Goal: Task Accomplishment & Management: Manage account settings

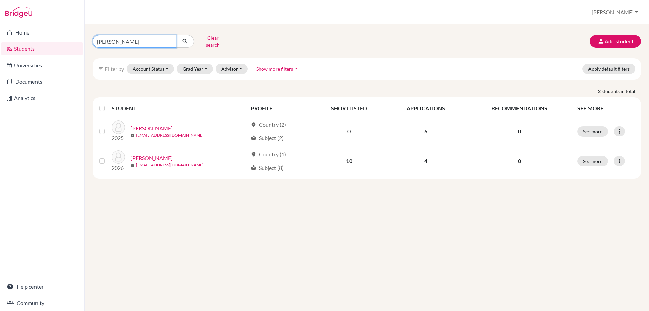
drag, startPoint x: 120, startPoint y: 41, endPoint x: 13, endPoint y: 57, distance: 108.5
click at [70, 41] on div "Home Students Universities Documents Analytics Help center Community Students o…" at bounding box center [324, 155] width 649 height 311
click at [15, 78] on link "Documents" at bounding box center [41, 82] width 81 height 14
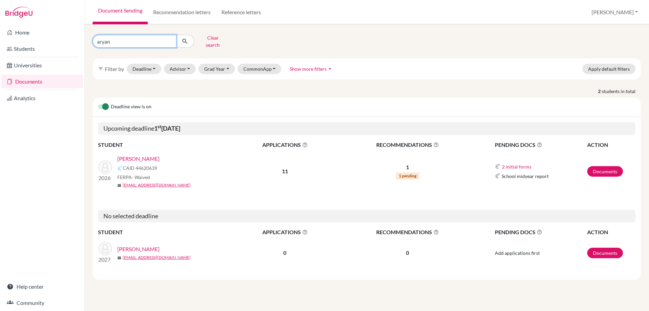
drag, startPoint x: 120, startPoint y: 34, endPoint x: 95, endPoint y: 39, distance: 25.7
click at [95, 39] on input "aryan" at bounding box center [135, 41] width 84 height 13
type input "rohan"
click button "submit" at bounding box center [185, 41] width 18 height 13
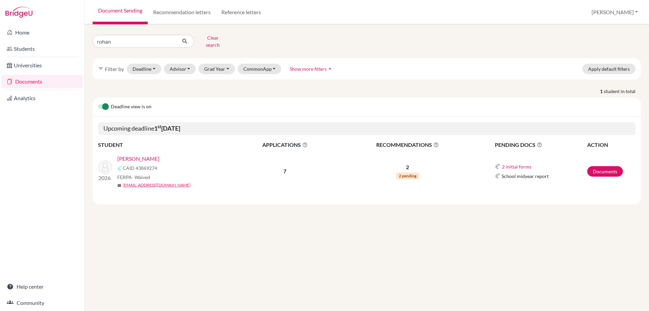
click at [148, 154] on link "Parasramka, Rohan" at bounding box center [138, 158] width 42 height 8
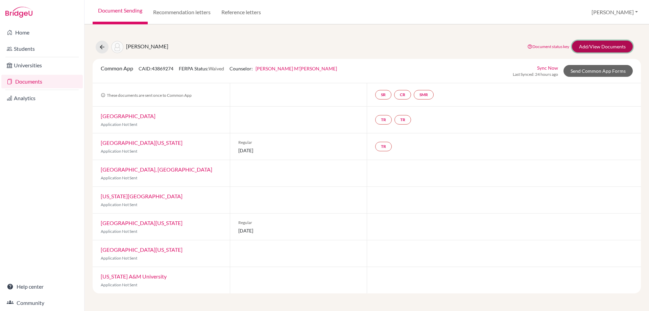
click at [620, 44] on link "Add/View Documents" at bounding box center [602, 47] width 61 height 12
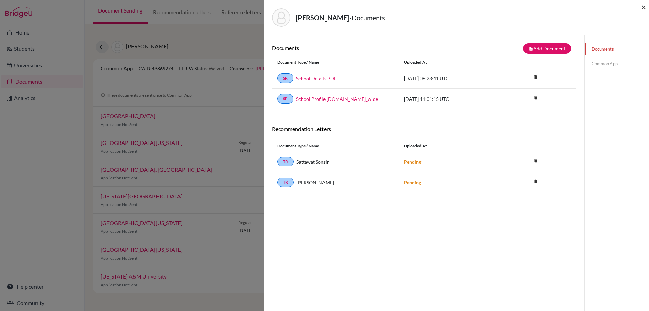
click at [643, 6] on span "×" at bounding box center [643, 7] width 5 height 10
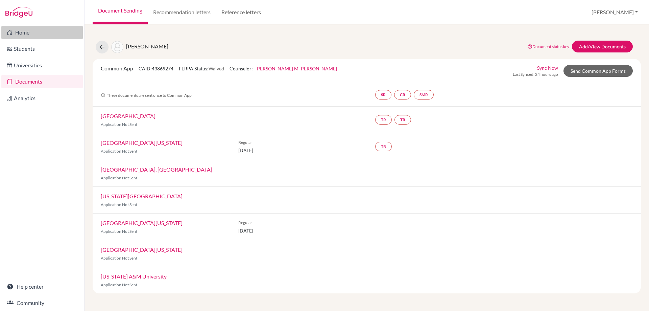
click at [17, 35] on link "Home" at bounding box center [41, 33] width 81 height 14
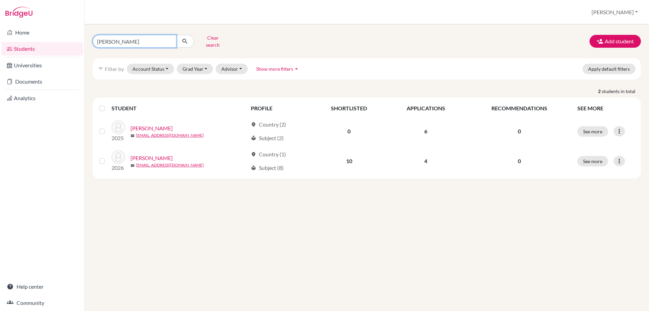
drag, startPoint x: 124, startPoint y: 39, endPoint x: 63, endPoint y: 43, distance: 61.0
click at [63, 43] on div "Home Students Universities Documents Analytics Help center Community Students o…" at bounding box center [324, 155] width 649 height 311
type input "cameron"
click button "submit" at bounding box center [185, 41] width 18 height 13
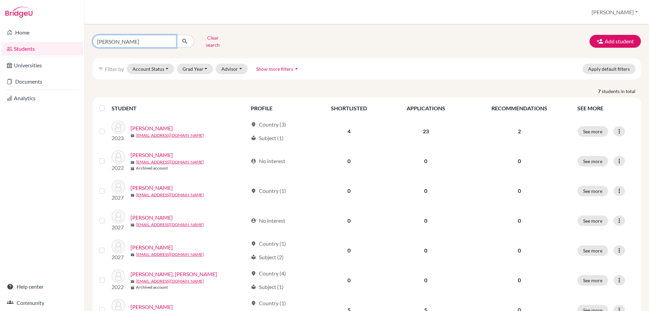
click at [127, 40] on input "cameron" at bounding box center [135, 41] width 84 height 13
type input "cameron sime"
click button "submit" at bounding box center [185, 41] width 18 height 13
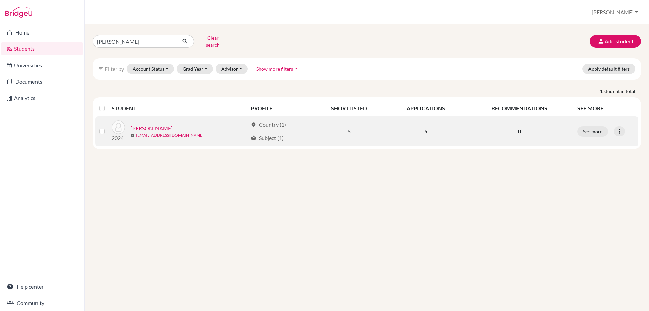
click at [151, 125] on link "Sime, Cameron" at bounding box center [151, 128] width 42 height 8
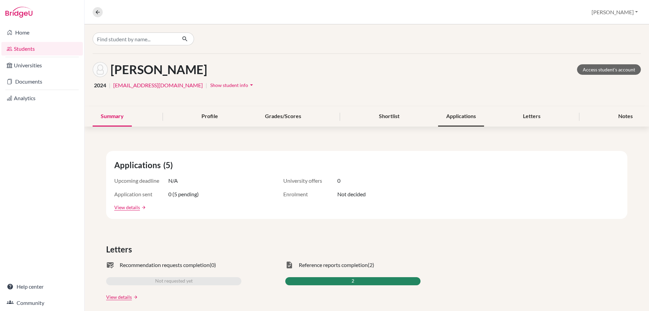
click at [459, 118] on div "Applications" at bounding box center [461, 116] width 46 height 20
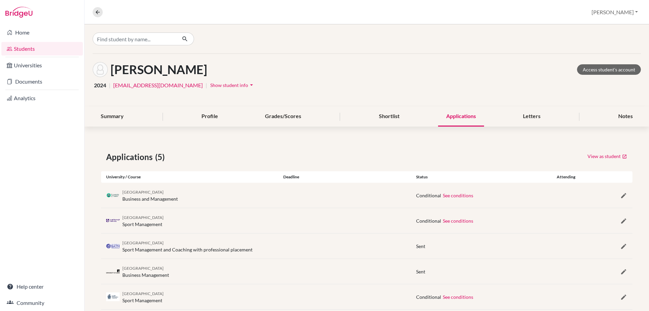
scroll to position [15, 0]
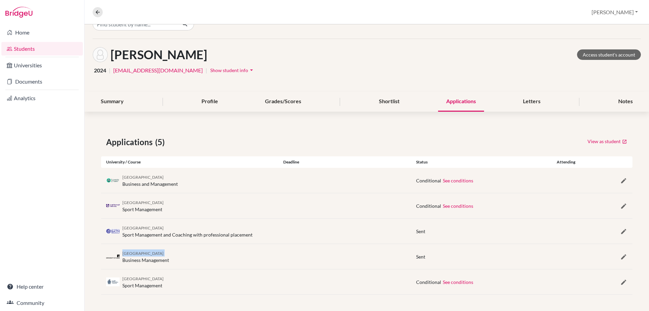
drag, startPoint x: 166, startPoint y: 253, endPoint x: 123, endPoint y: 257, distance: 43.5
click at [123, 257] on div "University of Leeds Business Management" at bounding box center [145, 256] width 47 height 14
drag, startPoint x: 164, startPoint y: 261, endPoint x: 167, endPoint y: 262, distance: 3.9
click at [167, 262] on div "University of Leeds Business Management" at bounding box center [145, 256] width 47 height 14
drag, startPoint x: 174, startPoint y: 261, endPoint x: 121, endPoint y: 248, distance: 54.6
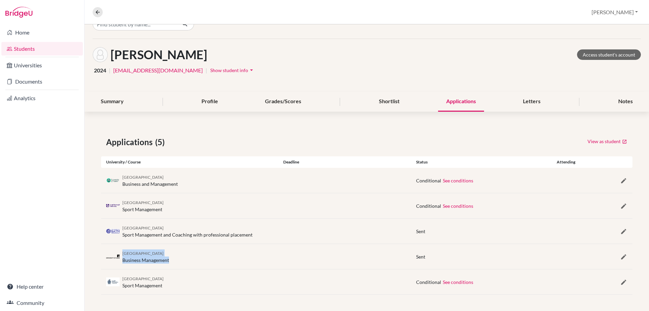
click at [121, 248] on div "University of Leeds Business Management Sent" at bounding box center [366, 256] width 531 height 25
drag, startPoint x: 175, startPoint y: 207, endPoint x: 123, endPoint y: 201, distance: 52.4
click at [123, 201] on div "Loughborough University Sport Management" at bounding box center [189, 205] width 177 height 14
drag, startPoint x: 170, startPoint y: 284, endPoint x: 118, endPoint y: 273, distance: 52.5
click at [118, 273] on div "Cardiff Metropolitan University Sport Management Conditional See conditions" at bounding box center [366, 281] width 531 height 25
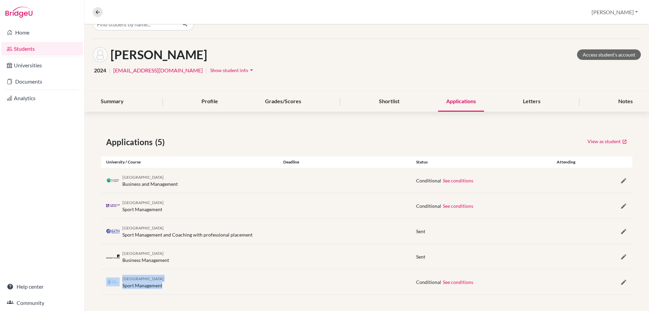
click at [29, 52] on link "Students" at bounding box center [41, 49] width 81 height 14
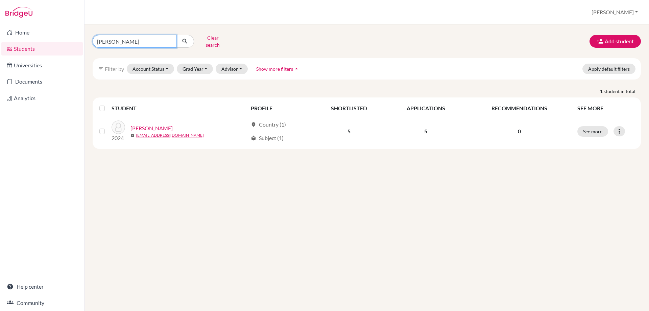
drag, startPoint x: 137, startPoint y: 41, endPoint x: 0, endPoint y: 46, distance: 136.7
click at [2, 49] on div "Home Students Universities Documents Analytics Help center Community Students o…" at bounding box center [324, 155] width 649 height 311
type input "[PERSON_NAME]"
click button "submit" at bounding box center [185, 41] width 18 height 13
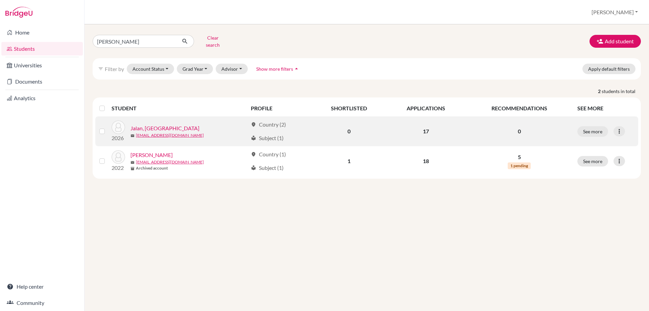
click at [138, 124] on link "Jalan, [GEOGRAPHIC_DATA]" at bounding box center [164, 128] width 69 height 8
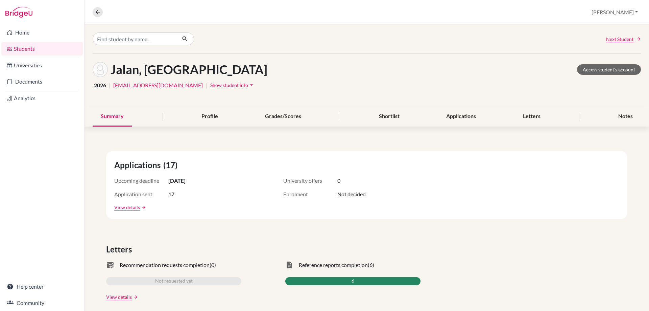
click at [210, 85] on span "Show student info" at bounding box center [229, 85] width 38 height 6
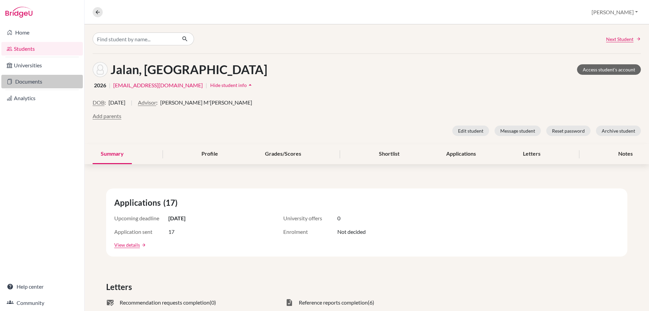
click at [40, 78] on link "Documents" at bounding box center [41, 82] width 81 height 14
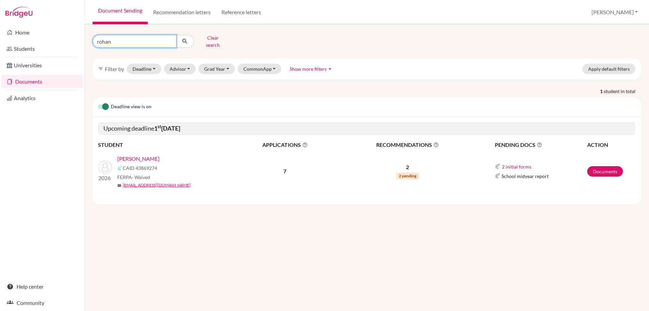
drag, startPoint x: 123, startPoint y: 43, endPoint x: 48, endPoint y: 20, distance: 77.8
click at [67, 31] on div "Home Students Universities Documents Analytics Help center Community Document S…" at bounding box center [324, 155] width 649 height 311
type input "[PERSON_NAME]"
click button "submit" at bounding box center [185, 41] width 18 height 13
click at [136, 154] on link "Jalan, [GEOGRAPHIC_DATA]" at bounding box center [151, 158] width 69 height 8
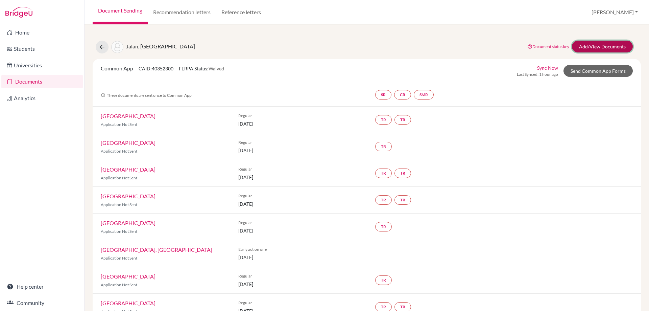
click at [576, 43] on link "Add/View Documents" at bounding box center [602, 47] width 61 height 12
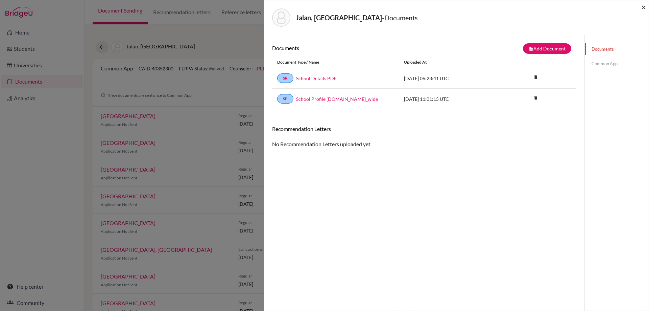
click at [643, 8] on span "×" at bounding box center [643, 7] width 5 height 10
click at [642, 9] on span "×" at bounding box center [643, 7] width 5 height 10
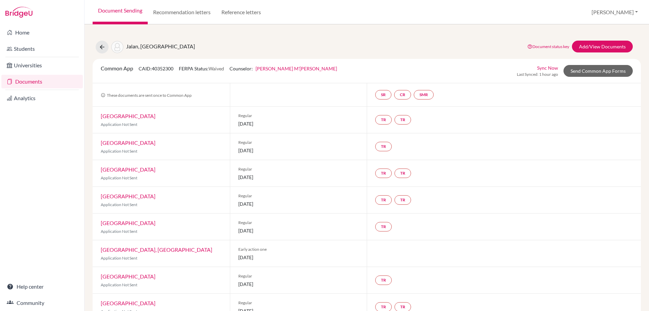
click at [25, 77] on link "Documents" at bounding box center [41, 82] width 81 height 14
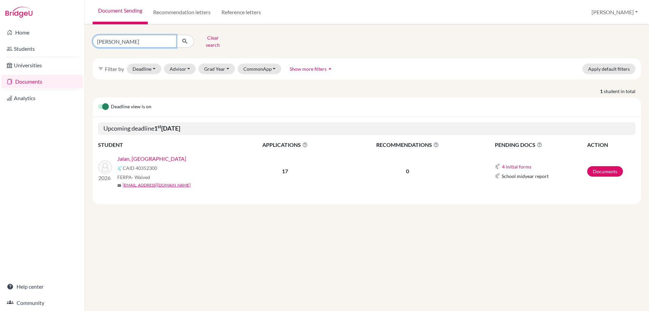
drag, startPoint x: 113, startPoint y: 40, endPoint x: 17, endPoint y: 2, distance: 103.3
click at [21, 5] on div "Home Students Universities Documents Analytics Help center Community Document S…" at bounding box center [324, 155] width 649 height 311
type input "[PERSON_NAME]"
click button "submit" at bounding box center [185, 41] width 18 height 13
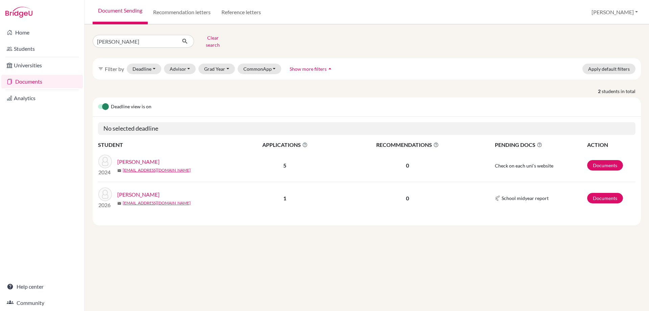
click at [140, 191] on link "[PERSON_NAME]" at bounding box center [138, 194] width 42 height 8
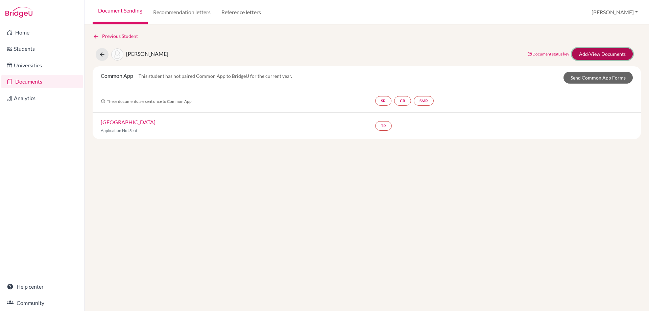
click at [585, 54] on link "Add/View Documents" at bounding box center [602, 54] width 61 height 12
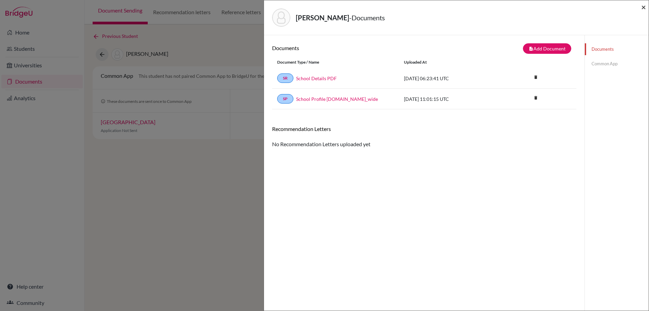
click at [643, 8] on span "×" at bounding box center [643, 7] width 5 height 10
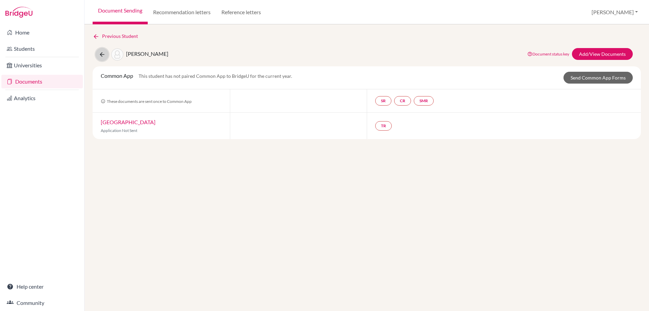
click at [105, 54] on icon at bounding box center [102, 54] width 7 height 7
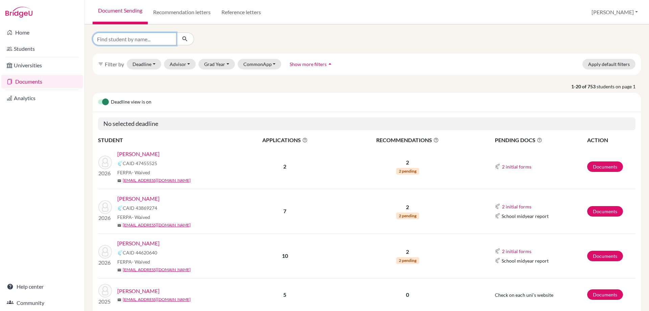
click at [118, 42] on input "Find student by name..." at bounding box center [135, 38] width 84 height 13
type input "aryan"
click button "submit" at bounding box center [185, 38] width 18 height 13
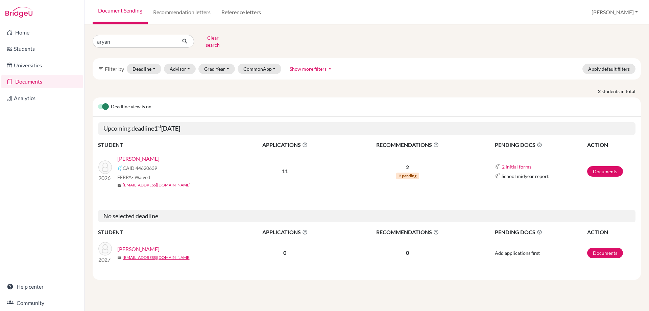
click at [129, 155] on link "[PERSON_NAME]" at bounding box center [138, 158] width 42 height 8
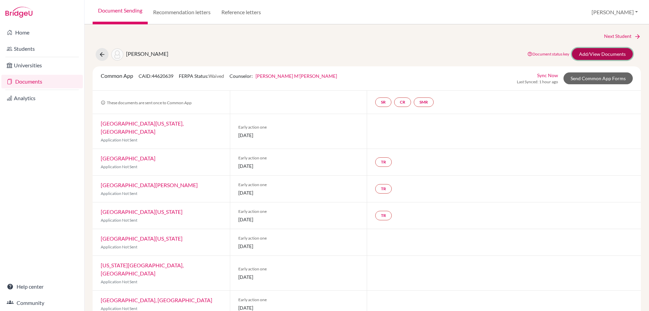
click at [612, 56] on link "Add/View Documents" at bounding box center [602, 54] width 61 height 12
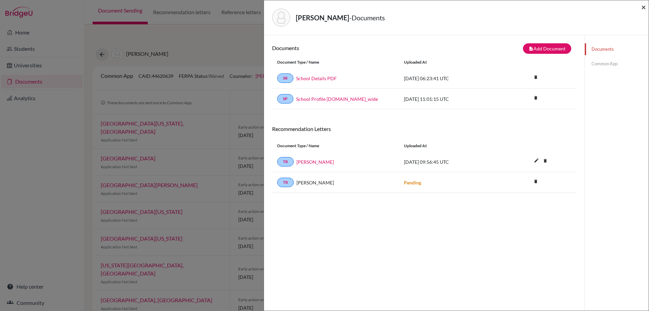
click at [643, 8] on span "×" at bounding box center [643, 7] width 5 height 10
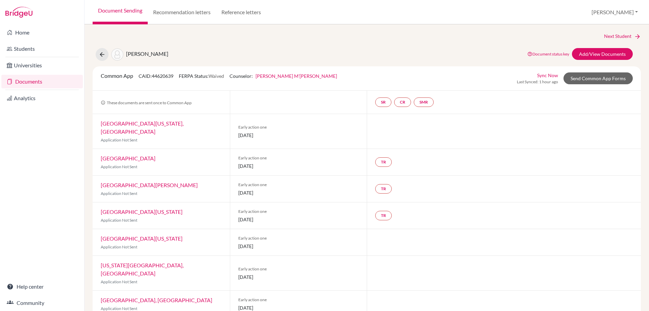
click at [21, 82] on link "Documents" at bounding box center [41, 82] width 81 height 14
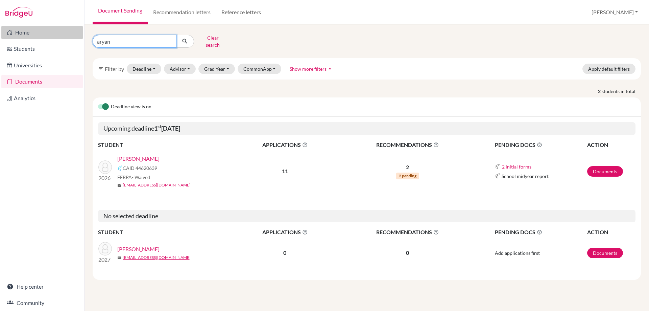
drag, startPoint x: 112, startPoint y: 33, endPoint x: 81, endPoint y: 35, distance: 31.1
click at [81, 35] on div "Home Students Universities Documents Analytics Help center Community Document S…" at bounding box center [324, 155] width 649 height 311
type input "hatim"
click at [180, 42] on button "submit" at bounding box center [185, 41] width 18 height 13
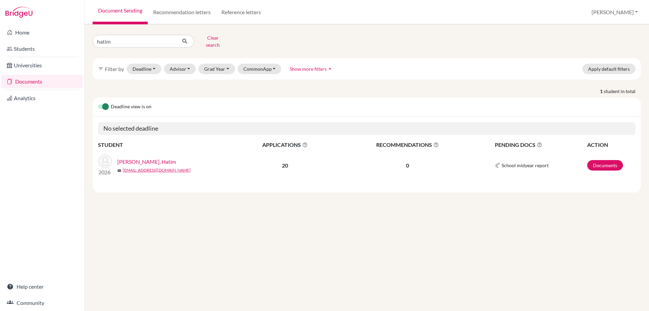
click at [145, 158] on link "[PERSON_NAME], Hatim" at bounding box center [146, 162] width 59 height 8
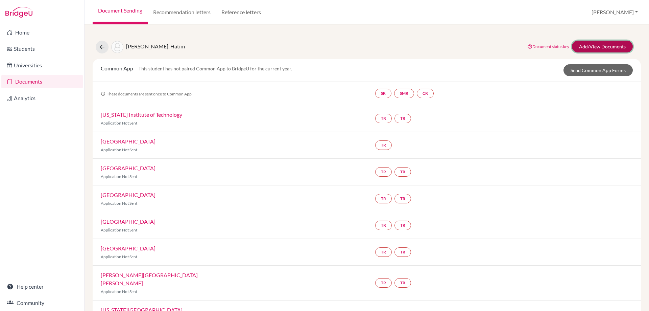
click at [580, 49] on link "Add/View Documents" at bounding box center [602, 47] width 61 height 12
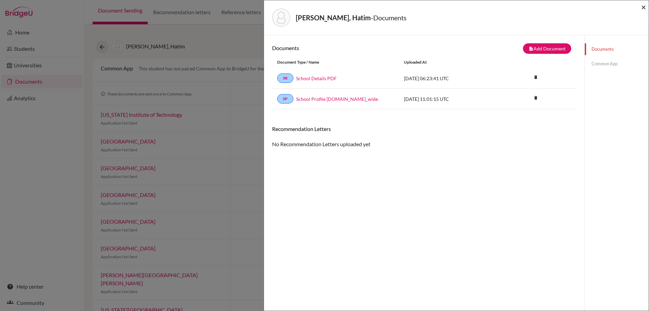
click at [642, 8] on span "×" at bounding box center [643, 7] width 5 height 10
click at [642, 6] on span "×" at bounding box center [643, 7] width 5 height 10
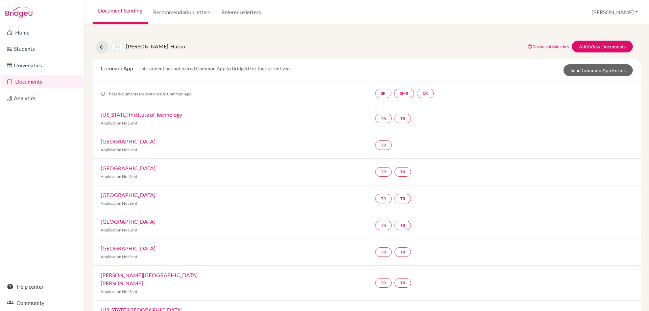
click at [47, 80] on link "Documents" at bounding box center [41, 82] width 81 height 14
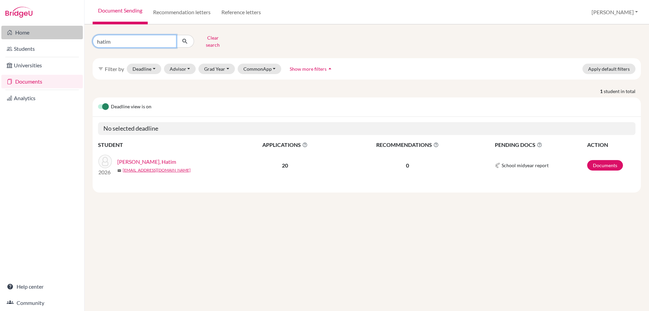
drag, startPoint x: 115, startPoint y: 40, endPoint x: 81, endPoint y: 39, distance: 33.8
click at [81, 39] on div "Home Students Universities Documents Analytics Help center Community Document S…" at bounding box center [324, 155] width 649 height 311
type input "afifi"
click button "submit" at bounding box center [185, 41] width 18 height 13
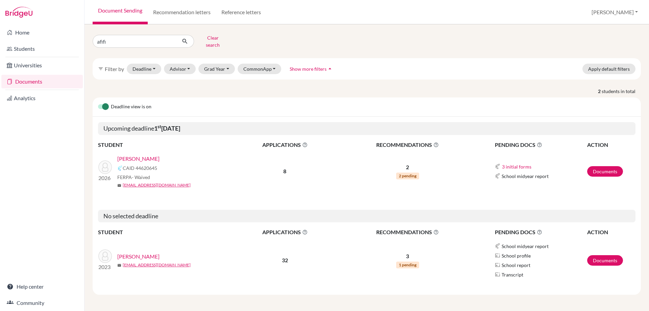
click at [133, 154] on link "Afifi, Adam" at bounding box center [138, 158] width 42 height 8
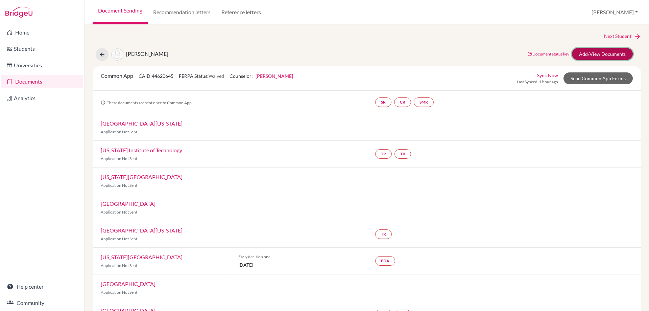
click at [595, 59] on link "Add/View Documents" at bounding box center [602, 54] width 61 height 12
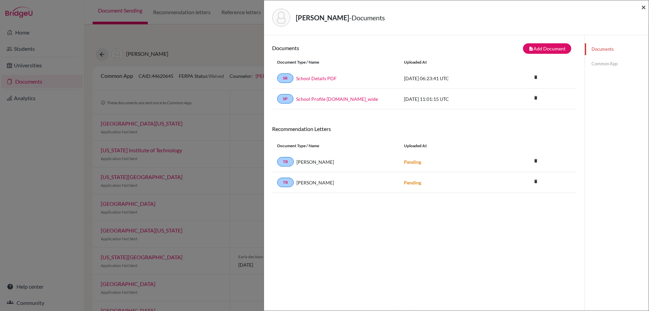
click at [646, 7] on span "×" at bounding box center [643, 7] width 5 height 10
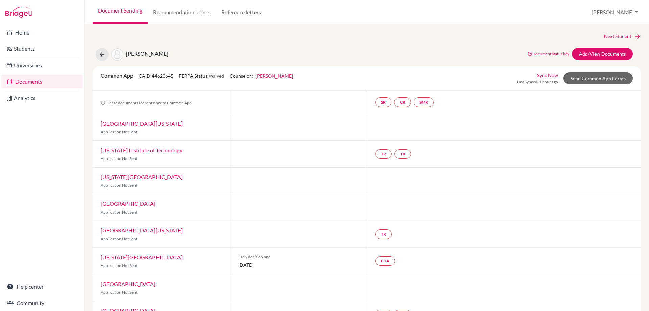
click at [22, 83] on link "Documents" at bounding box center [41, 82] width 81 height 14
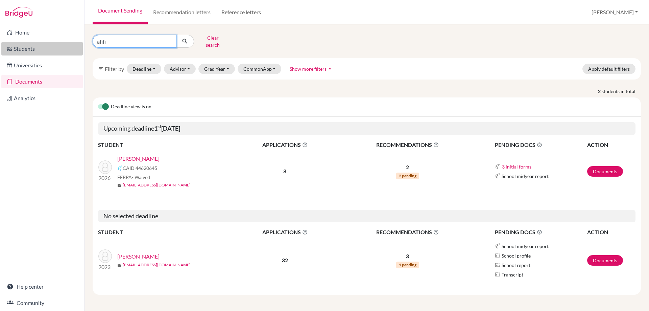
drag, startPoint x: 128, startPoint y: 40, endPoint x: 78, endPoint y: 43, distance: 49.8
click at [78, 43] on div "Home Students Universities Documents Analytics Help center Community Document S…" at bounding box center [324, 155] width 649 height 311
type input "ydi"
click button "submit" at bounding box center [185, 41] width 18 height 13
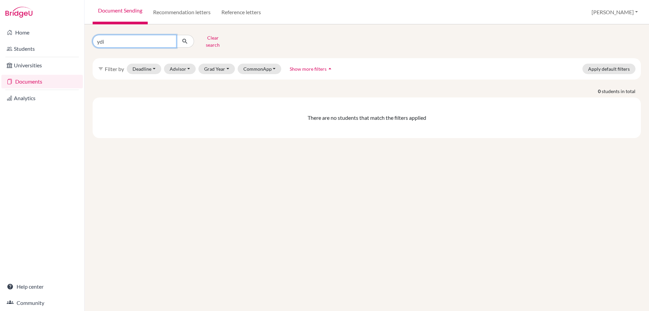
click at [99, 38] on input "ydi" at bounding box center [135, 41] width 84 height 13
type input "udi"
click button "submit" at bounding box center [185, 41] width 18 height 13
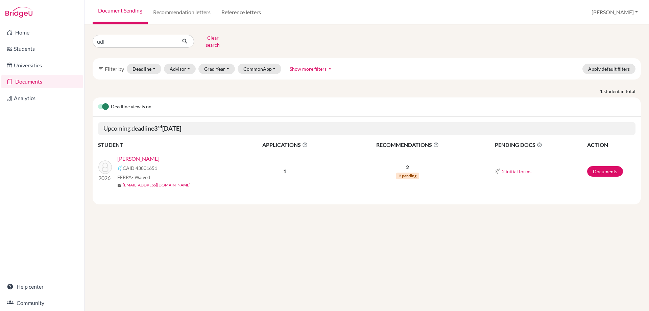
click at [131, 154] on link "[PERSON_NAME]" at bounding box center [138, 158] width 42 height 8
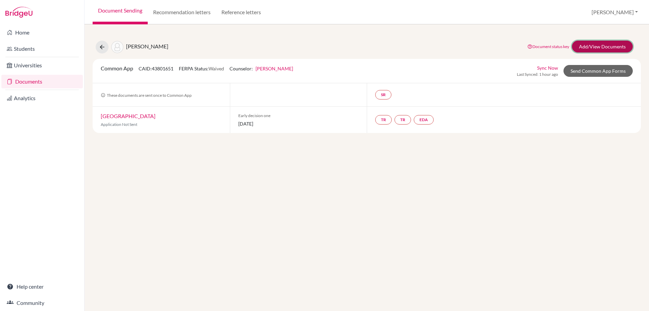
click at [592, 52] on link "Add/View Documents" at bounding box center [602, 47] width 61 height 12
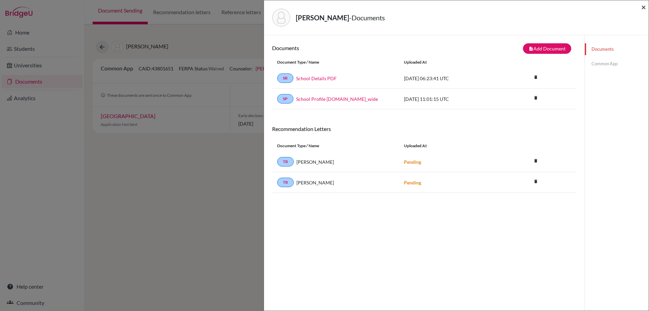
click at [642, 6] on span "×" at bounding box center [643, 7] width 5 height 10
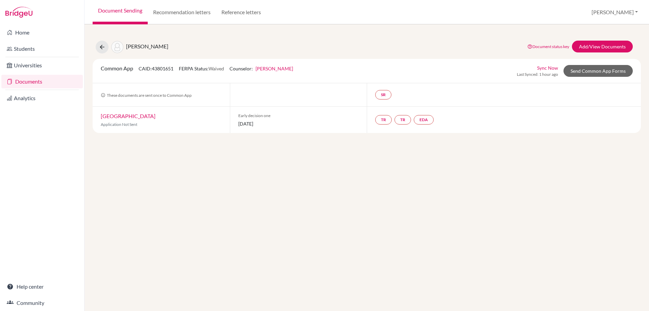
click at [24, 80] on link "Documents" at bounding box center [41, 82] width 81 height 14
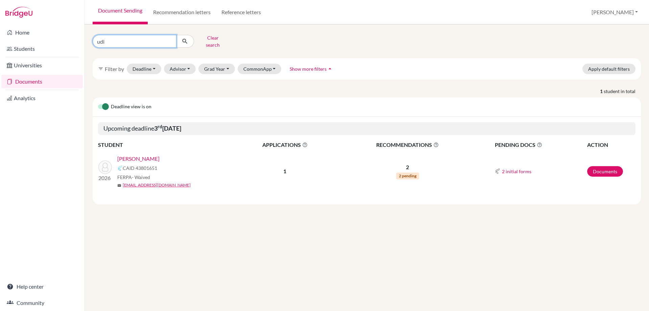
drag, startPoint x: 118, startPoint y: 43, endPoint x: 0, endPoint y: 47, distance: 117.7
click at [0, 49] on div "Home Students Universities Documents Analytics Help center Community Document S…" at bounding box center [324, 155] width 649 height 311
type input "tar"
click button "submit" at bounding box center [185, 41] width 18 height 13
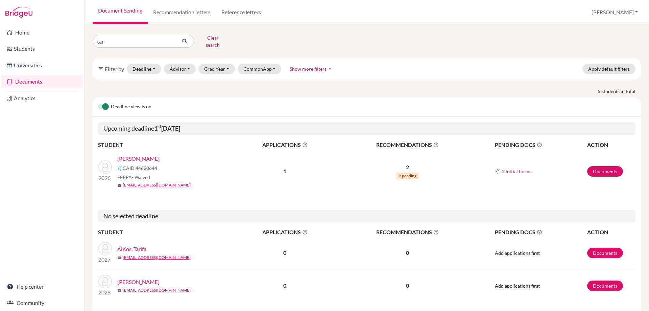
click at [122, 154] on link "[PERSON_NAME]" at bounding box center [138, 158] width 42 height 8
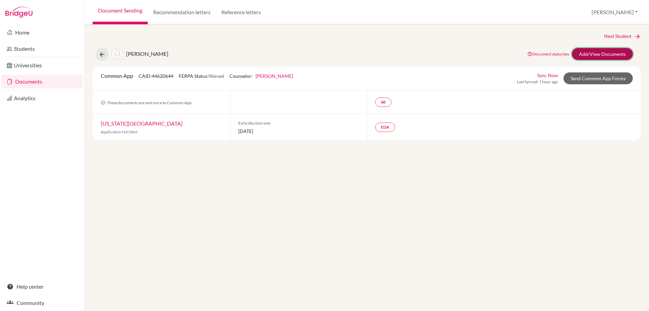
click at [596, 55] on link "Add/View Documents" at bounding box center [602, 54] width 61 height 12
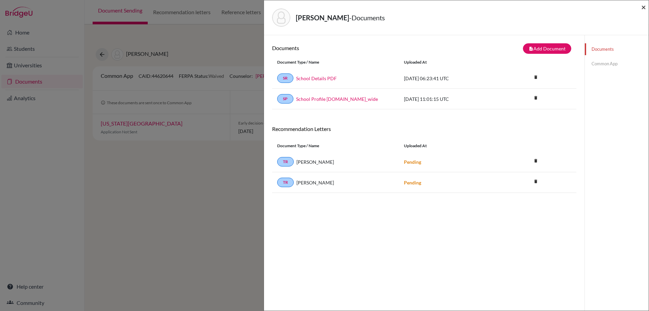
click at [642, 9] on span "×" at bounding box center [643, 7] width 5 height 10
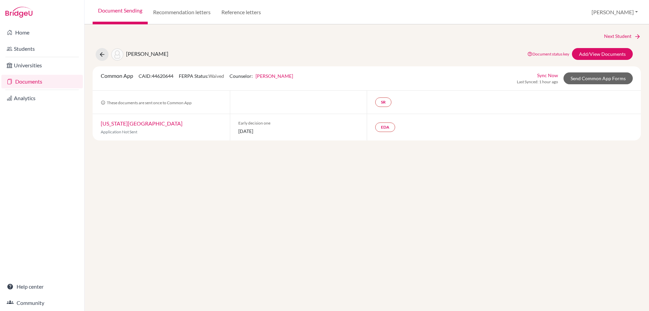
click at [20, 78] on link "Documents" at bounding box center [41, 82] width 81 height 14
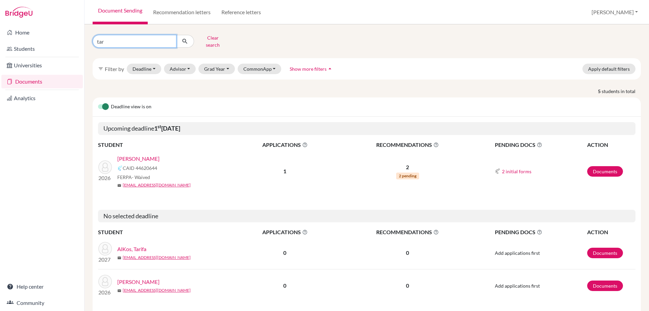
drag, startPoint x: 116, startPoint y: 42, endPoint x: 66, endPoint y: 16, distance: 56.0
click at [86, 34] on div "tar Clear search filter_list Filter by Deadline - Select a date range Or double…" at bounding box center [367, 167] width 565 height 286
type input "dai"
click button "submit" at bounding box center [185, 41] width 18 height 13
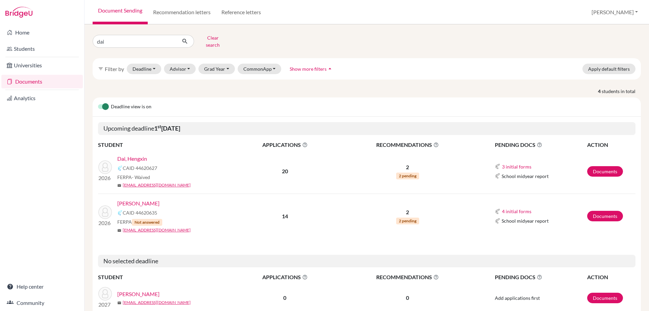
click at [120, 154] on link "Dai, Hengxin" at bounding box center [132, 158] width 30 height 8
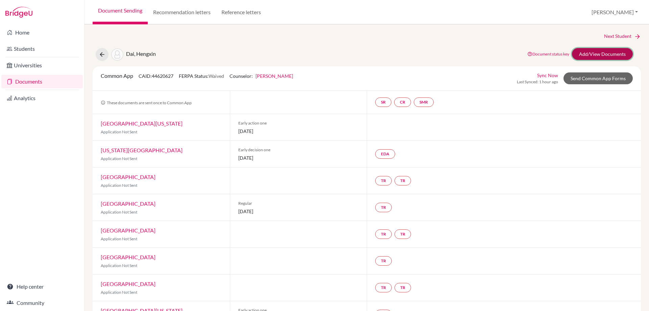
click at [598, 53] on link "Add/View Documents" at bounding box center [602, 54] width 61 height 12
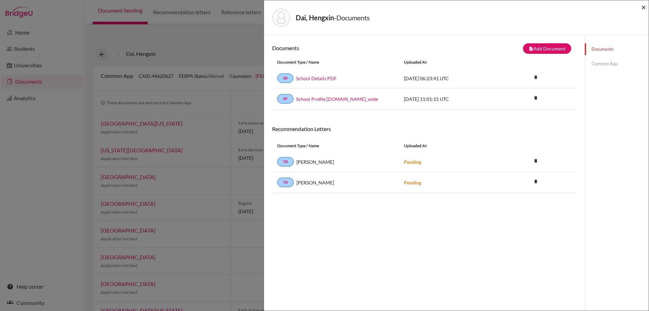
click at [642, 8] on span "×" at bounding box center [643, 7] width 5 height 10
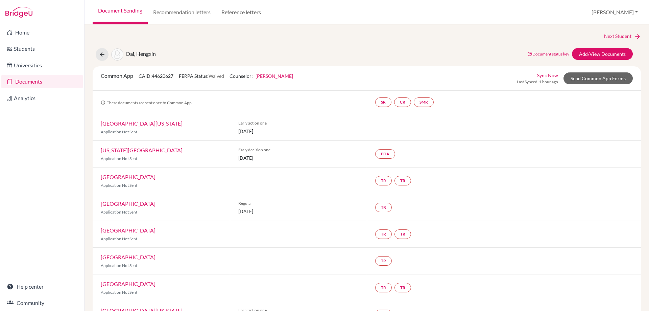
click at [23, 80] on link "Documents" at bounding box center [41, 82] width 81 height 14
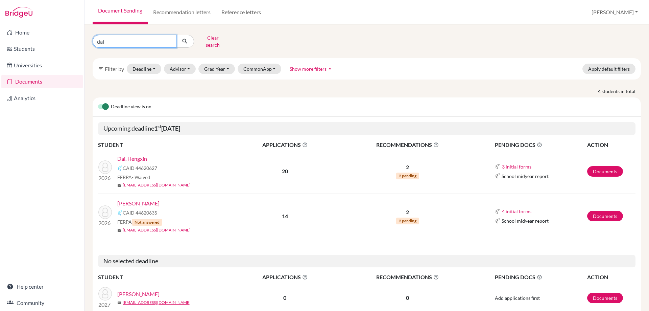
drag, startPoint x: 111, startPoint y: 40, endPoint x: 76, endPoint y: 37, distance: 34.6
click at [85, 38] on div "dai Clear search filter_list Filter by Deadline - Select a date range Or double…" at bounding box center [367, 167] width 565 height 286
type input "arjun"
click button "submit" at bounding box center [185, 41] width 18 height 13
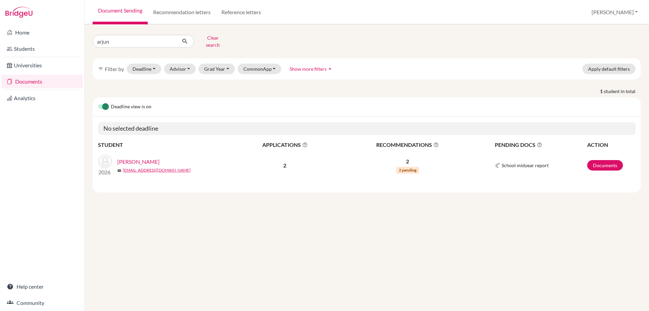
click at [133, 158] on link "[PERSON_NAME]" at bounding box center [138, 162] width 42 height 8
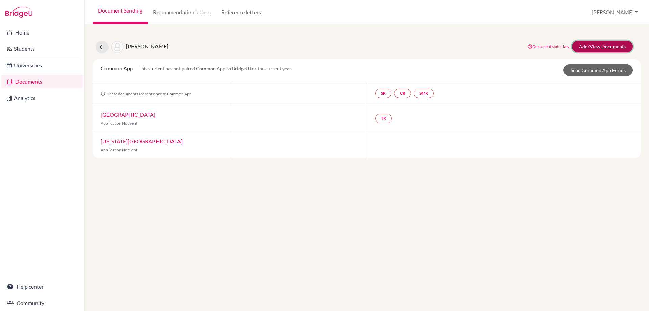
click at [600, 50] on link "Add/View Documents" at bounding box center [602, 47] width 61 height 12
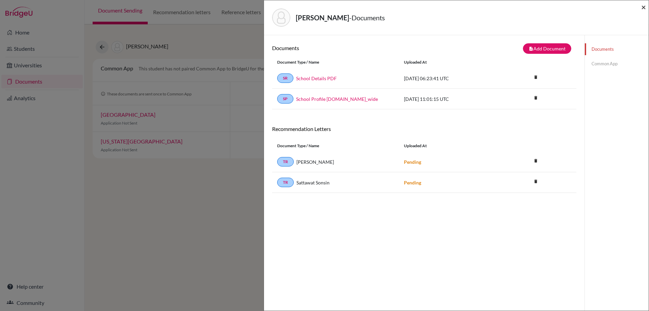
click at [643, 5] on span "×" at bounding box center [643, 7] width 5 height 10
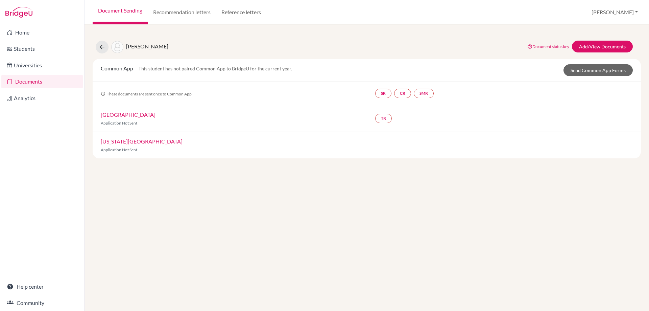
click at [18, 82] on link "Documents" at bounding box center [41, 82] width 81 height 14
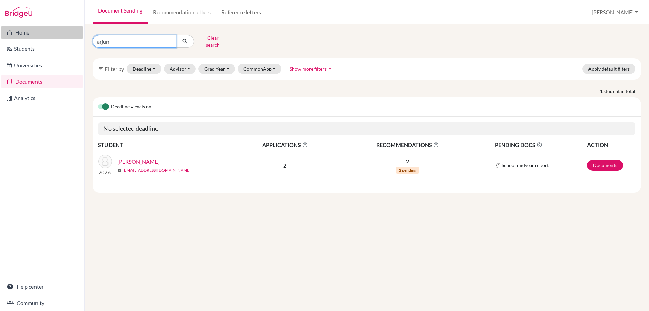
drag, startPoint x: 120, startPoint y: 41, endPoint x: 57, endPoint y: 29, distance: 64.4
click at [57, 34] on div "Home Students Universities Documents Analytics Help center Community Document S…" at bounding box center [324, 155] width 649 height 311
type input "kash"
click button "submit" at bounding box center [185, 41] width 18 height 13
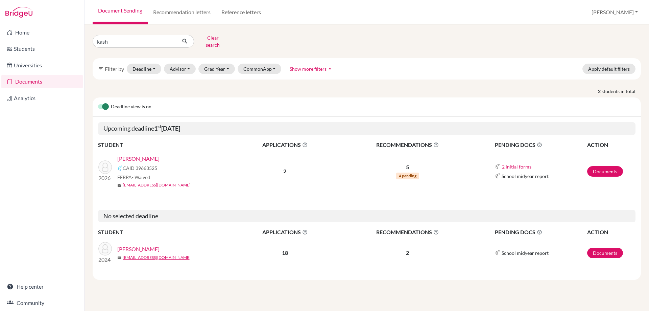
click at [139, 155] on link "[PERSON_NAME]" at bounding box center [138, 158] width 42 height 8
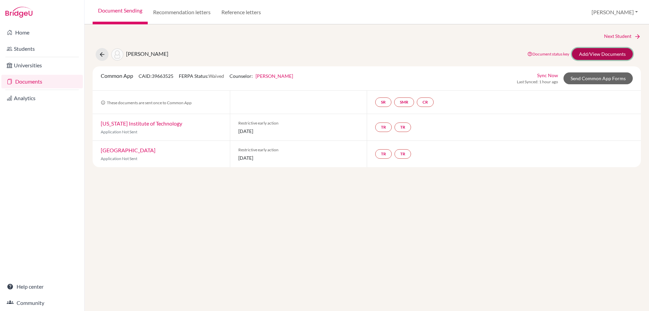
click at [601, 57] on link "Add/View Documents" at bounding box center [602, 54] width 61 height 12
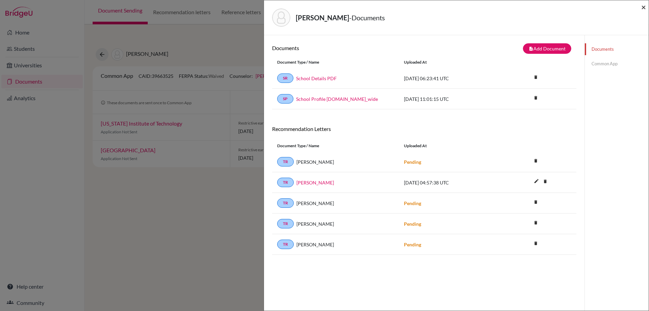
click at [643, 7] on span "×" at bounding box center [643, 7] width 5 height 10
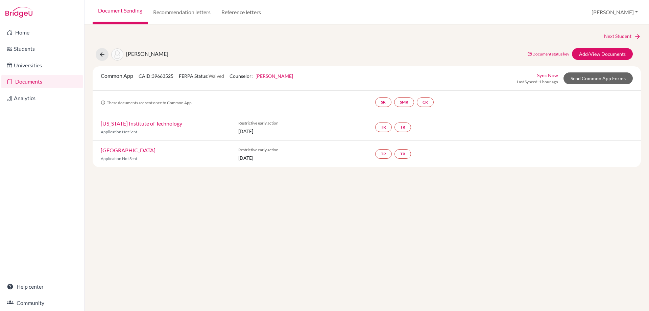
click at [113, 14] on link "Document Sending" at bounding box center [120, 12] width 55 height 24
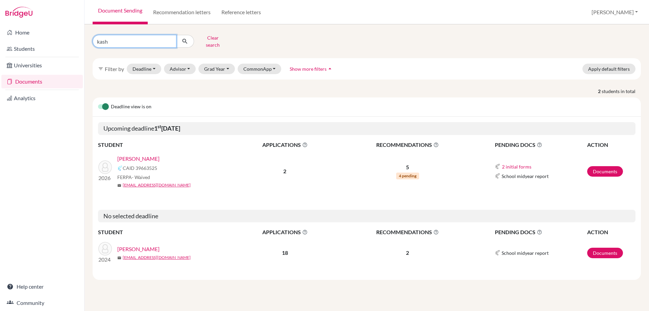
drag, startPoint x: 113, startPoint y: 42, endPoint x: 86, endPoint y: 41, distance: 27.1
click at [86, 41] on div "kash Clear search filter_list Filter by Deadline - Select a date range Or doubl…" at bounding box center [367, 167] width 565 height 286
type input "liu"
click button "submit" at bounding box center [185, 41] width 18 height 13
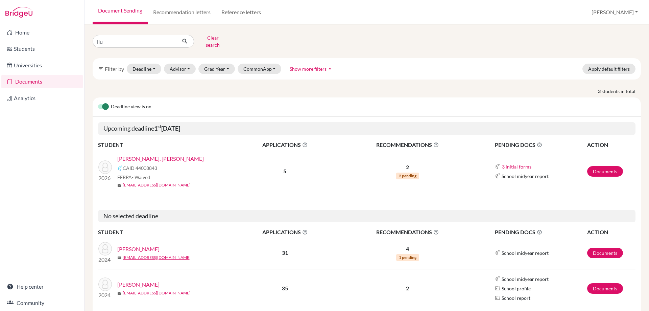
click at [130, 154] on link "[PERSON_NAME], [PERSON_NAME]" at bounding box center [160, 158] width 87 height 8
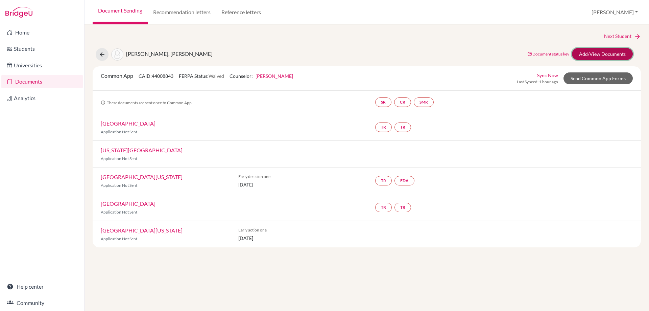
click at [591, 56] on link "Add/View Documents" at bounding box center [602, 54] width 61 height 12
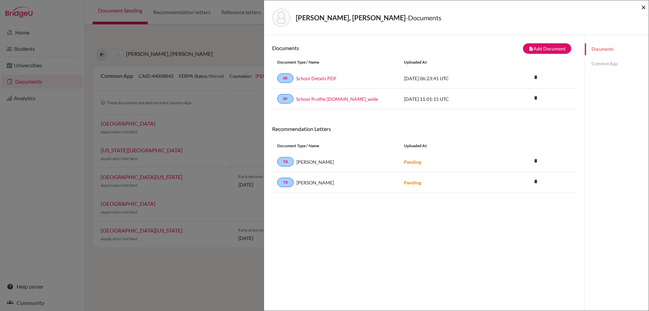
click at [642, 7] on span "×" at bounding box center [643, 7] width 5 height 10
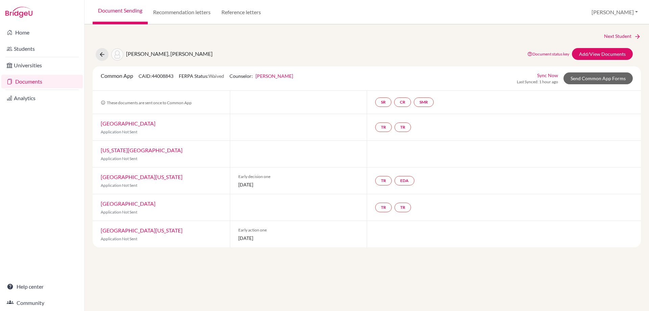
click at [37, 81] on link "Documents" at bounding box center [41, 82] width 81 height 14
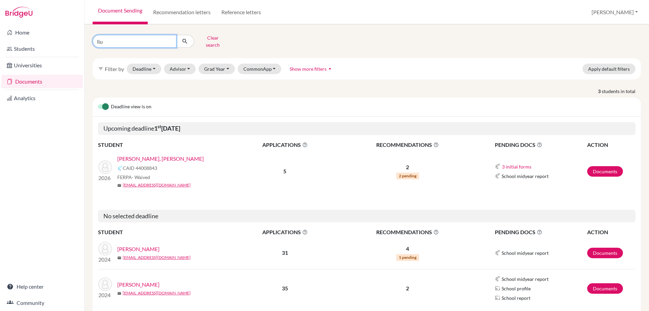
drag, startPoint x: 123, startPoint y: 38, endPoint x: 0, endPoint y: 3, distance: 127.6
click at [27, 23] on div "Home Students Universities Documents Analytics Help center Community Document S…" at bounding box center [324, 155] width 649 height 311
type input "tejas"
click button "submit" at bounding box center [185, 41] width 18 height 13
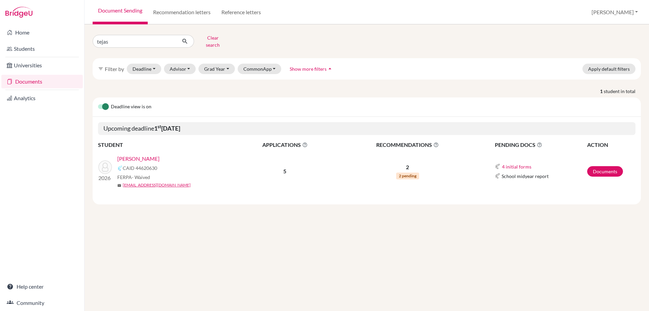
click at [127, 155] on link "Midha, Tejas" at bounding box center [138, 158] width 42 height 8
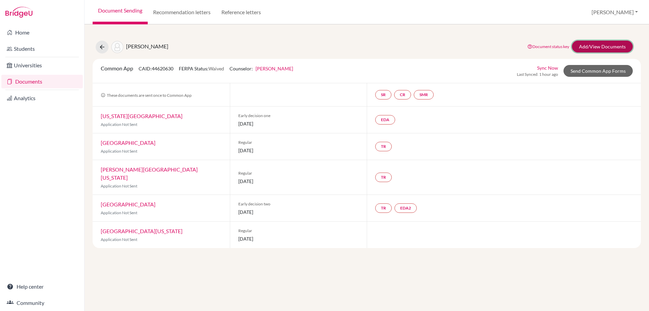
click at [615, 49] on link "Add/View Documents" at bounding box center [602, 47] width 61 height 12
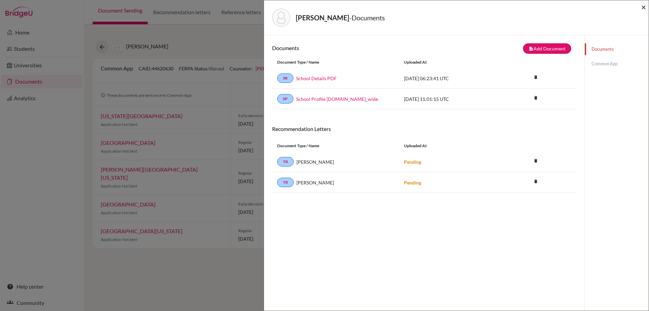
click at [644, 10] on span "×" at bounding box center [643, 7] width 5 height 10
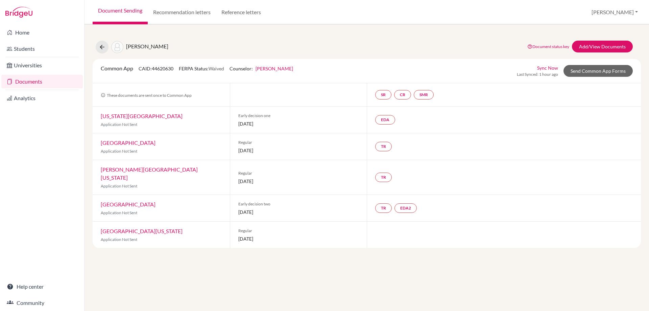
click at [27, 80] on link "Documents" at bounding box center [41, 82] width 81 height 14
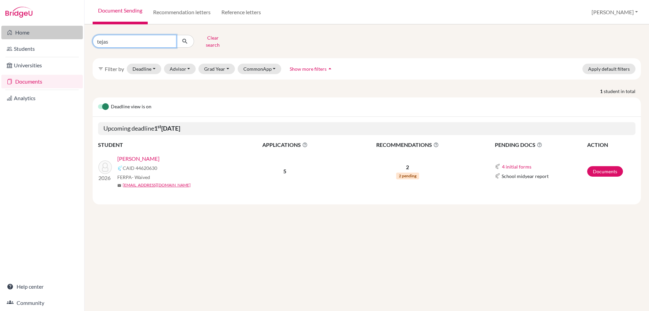
drag, startPoint x: 110, startPoint y: 41, endPoint x: 67, endPoint y: 32, distance: 43.8
click at [79, 38] on div "Home Students Universities Documents Analytics Help center Community Document S…" at bounding box center [324, 155] width 649 height 311
type input "gyan"
click button "submit" at bounding box center [185, 41] width 18 height 13
click at [123, 154] on link "Narayan, Gyan" at bounding box center [138, 158] width 42 height 8
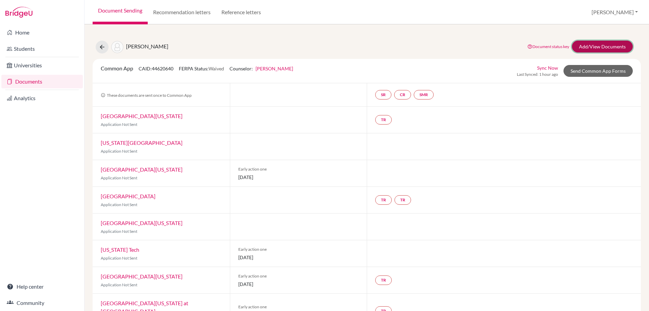
click at [593, 49] on link "Add/View Documents" at bounding box center [602, 47] width 61 height 12
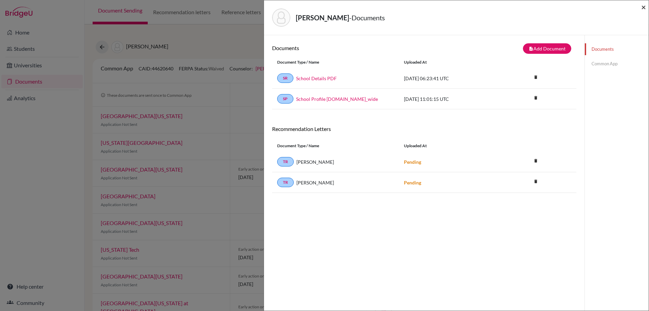
click at [643, 9] on span "×" at bounding box center [643, 7] width 5 height 10
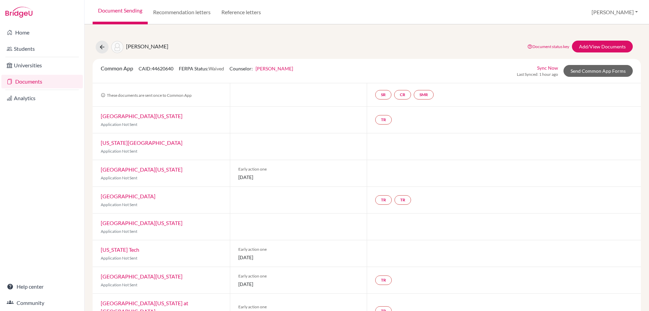
click at [20, 78] on link "Documents" at bounding box center [41, 82] width 81 height 14
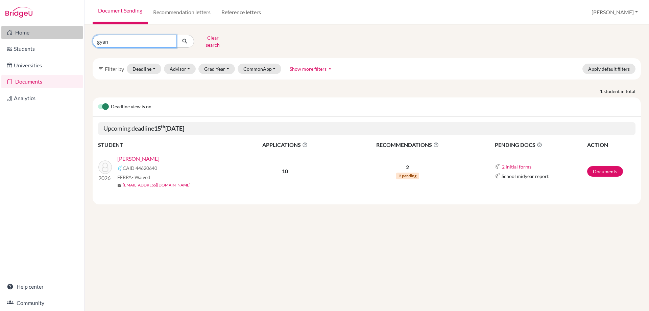
drag, startPoint x: 113, startPoint y: 38, endPoint x: 43, endPoint y: 38, distance: 69.6
click at [45, 44] on div "Home Students Universities Documents Analytics Help center Community Document S…" at bounding box center [324, 155] width 649 height 311
type input "[PERSON_NAME]"
click button "submit" at bounding box center [185, 41] width 18 height 13
click at [134, 154] on link "[PERSON_NAME]" at bounding box center [138, 158] width 42 height 8
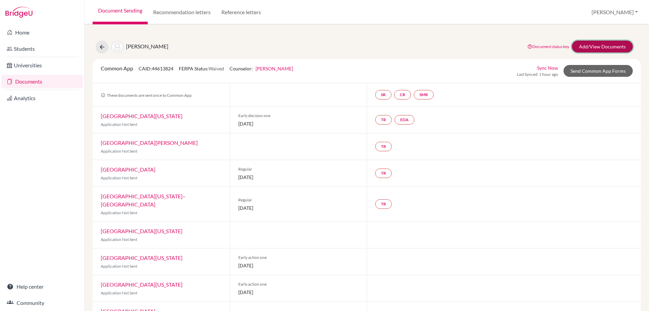
click at [582, 44] on link "Add/View Documents" at bounding box center [602, 47] width 61 height 12
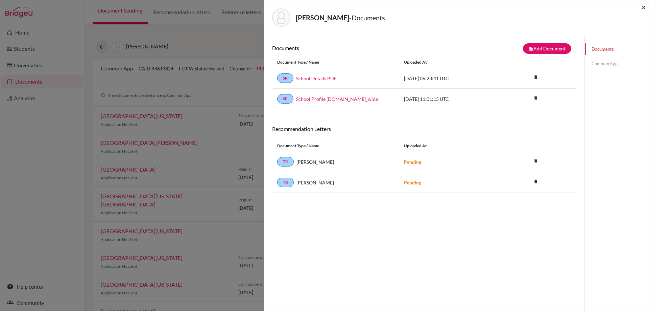
click at [644, 8] on span "×" at bounding box center [643, 7] width 5 height 10
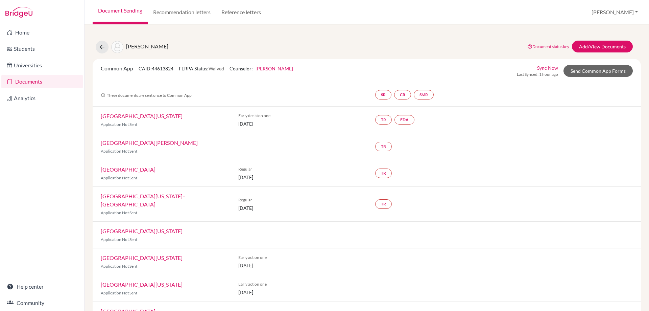
click at [15, 84] on link "Documents" at bounding box center [41, 82] width 81 height 14
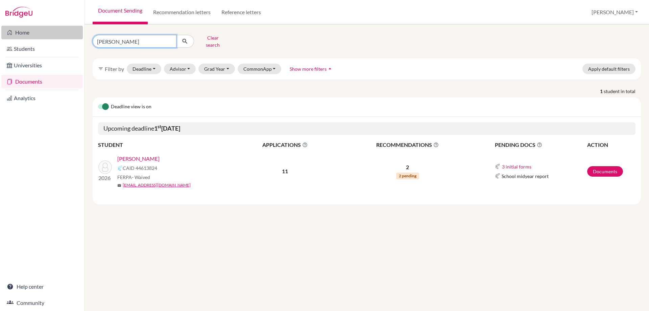
drag, startPoint x: 123, startPoint y: 42, endPoint x: 77, endPoint y: 28, distance: 47.5
click at [86, 39] on div "aanya Clear search filter_list Filter by Deadline - Select a date range Or doub…" at bounding box center [367, 167] width 565 height 286
type input "can"
click button "submit" at bounding box center [185, 41] width 18 height 13
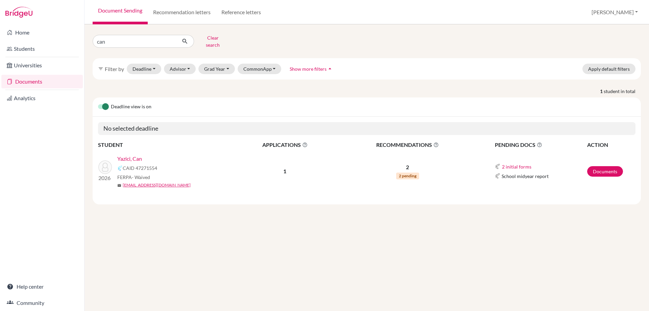
click at [128, 154] on link "Yazici, Can" at bounding box center [129, 158] width 25 height 8
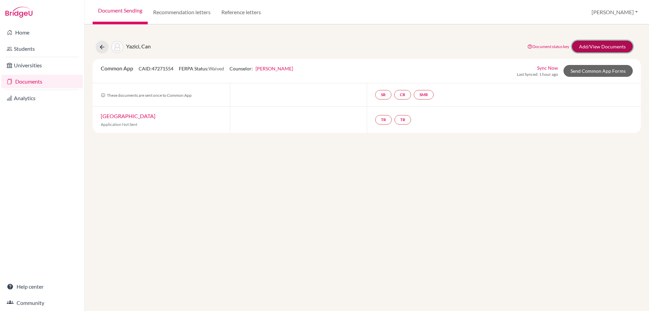
click at [596, 49] on link "Add/View Documents" at bounding box center [602, 47] width 61 height 12
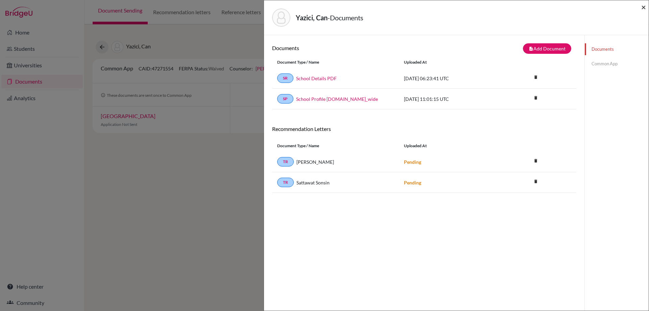
click at [644, 7] on span "×" at bounding box center [643, 7] width 5 height 10
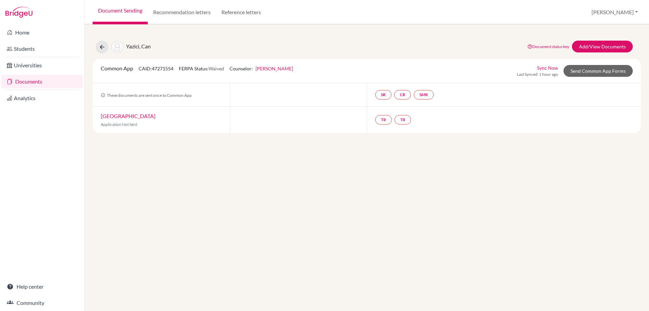
click at [23, 80] on link "Documents" at bounding box center [41, 82] width 81 height 14
